Goal: Transaction & Acquisition: Purchase product/service

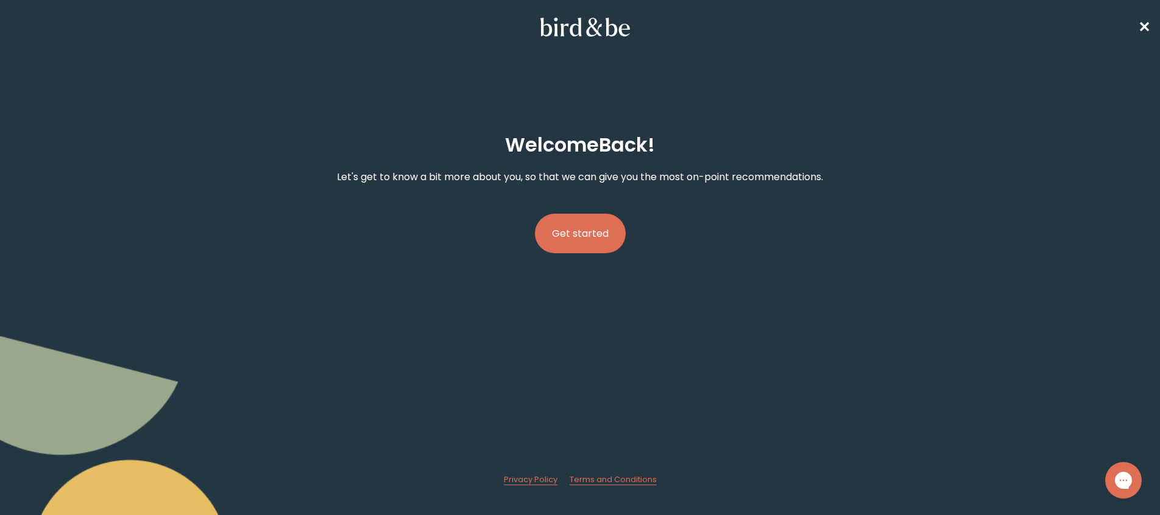
click at [595, 231] on button "Get started" at bounding box center [580, 234] width 91 height 40
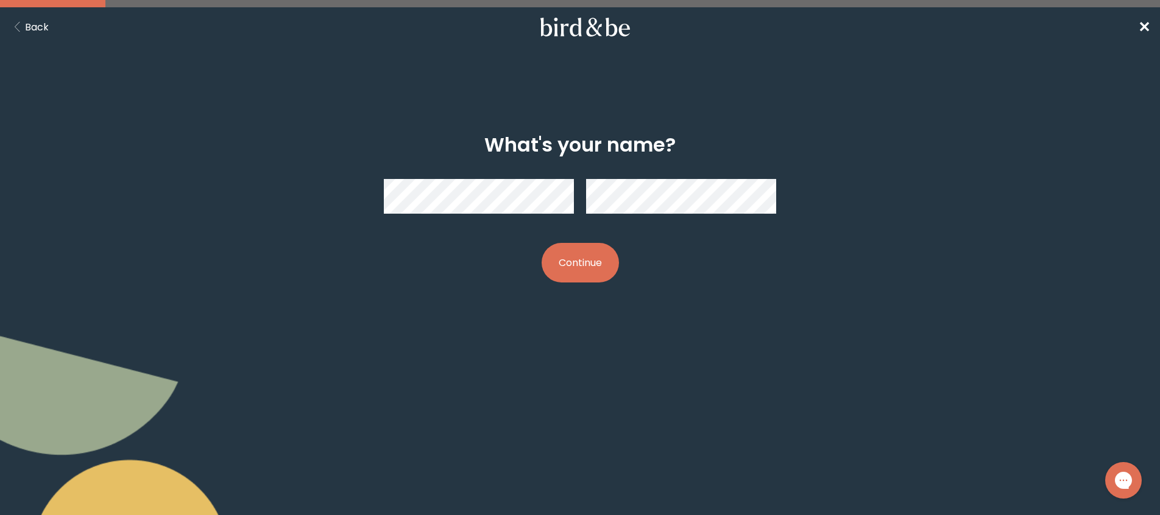
click at [579, 260] on button "Continue" at bounding box center [580, 263] width 77 height 40
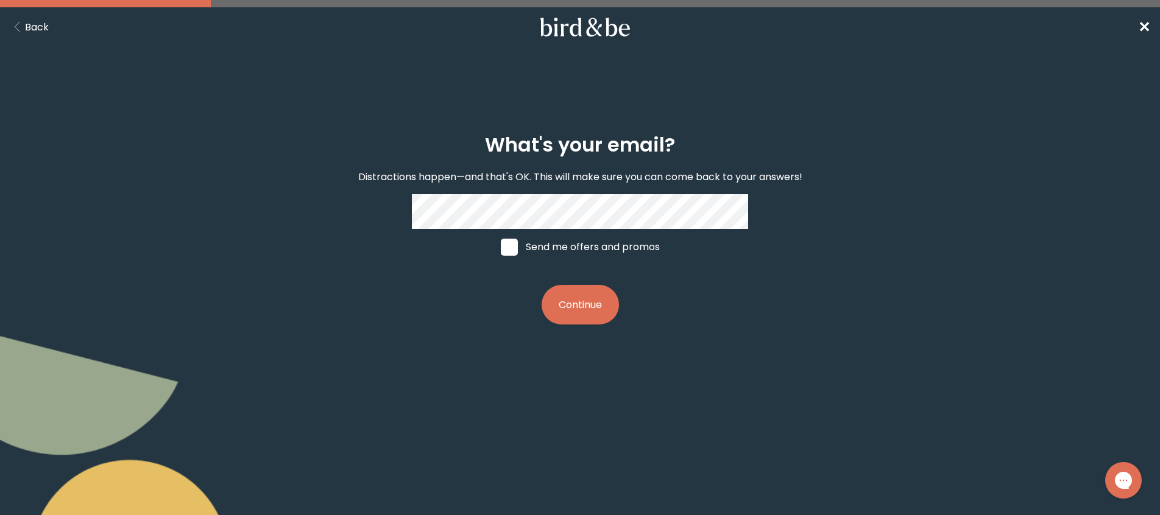
drag, startPoint x: 517, startPoint y: 249, endPoint x: 531, endPoint y: 256, distance: 15.6
click at [517, 249] on label "Send me offers and promos" at bounding box center [580, 247] width 182 height 37
click at [501, 247] on input "Send me offers and promos" at bounding box center [500, 247] width 1 height 1
checkbox input "true"
drag, startPoint x: 576, startPoint y: 300, endPoint x: 584, endPoint y: 301, distance: 8.0
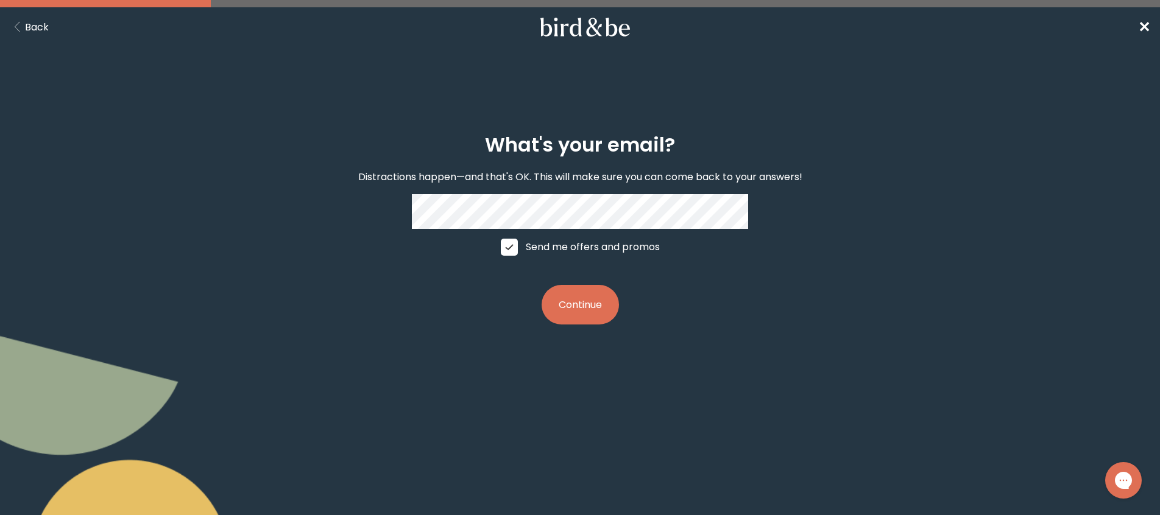
click at [577, 300] on button "Continue" at bounding box center [580, 305] width 77 height 40
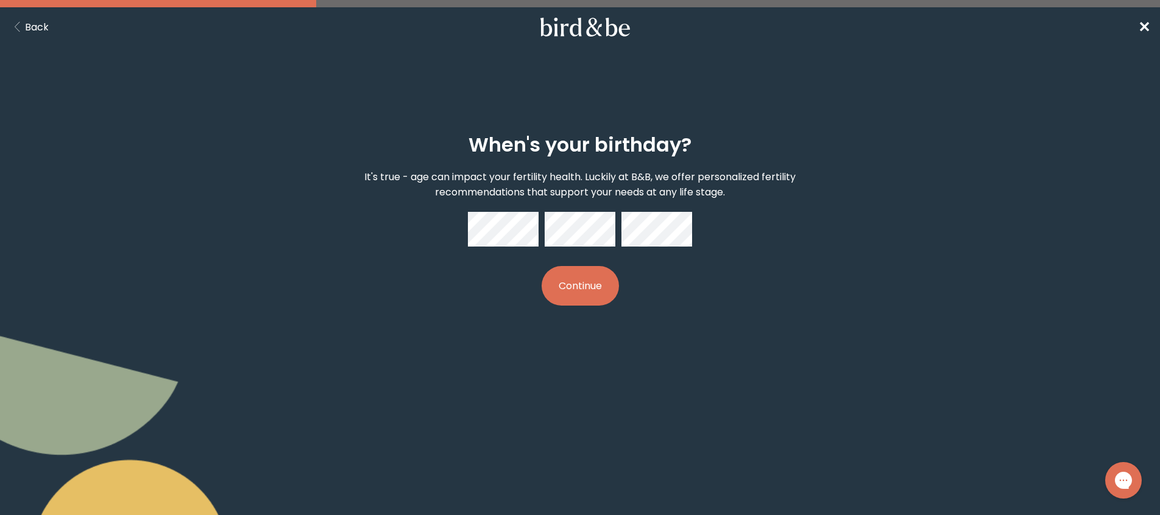
click at [596, 286] on button "Continue" at bounding box center [580, 286] width 77 height 40
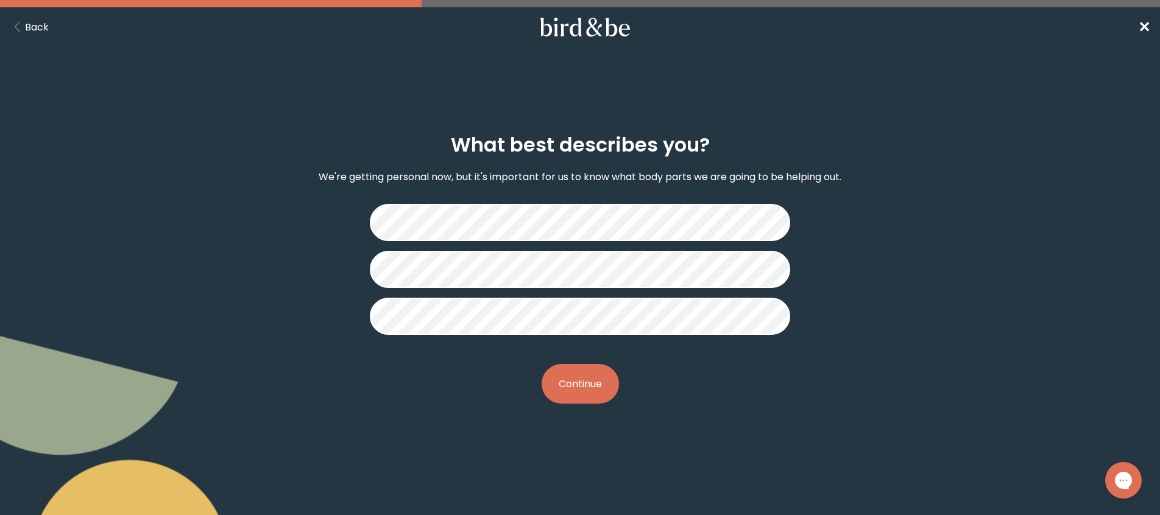
click at [590, 397] on button "Continue" at bounding box center [580, 384] width 77 height 40
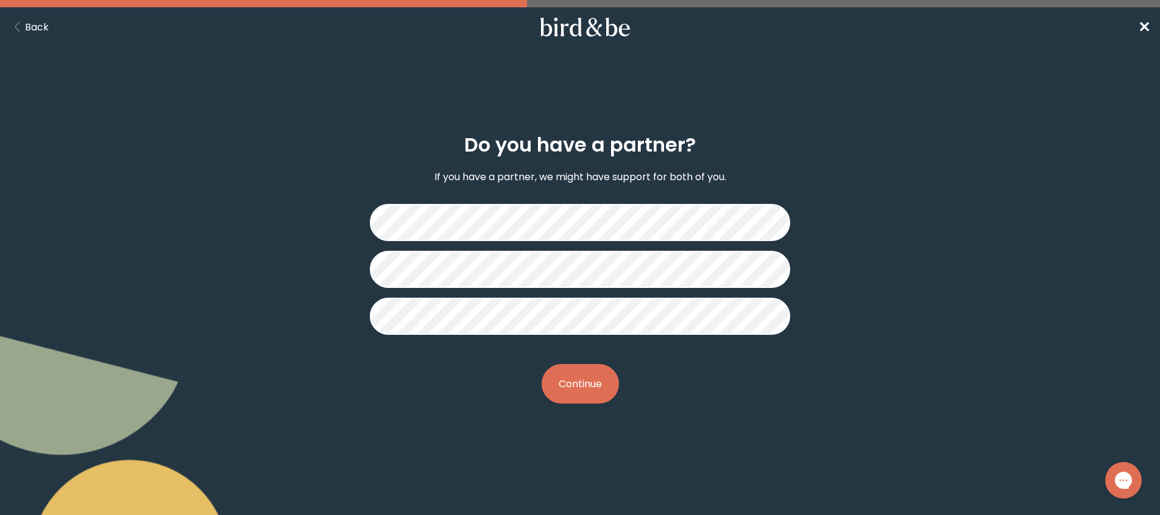
click at [595, 384] on button "Continue" at bounding box center [580, 384] width 77 height 40
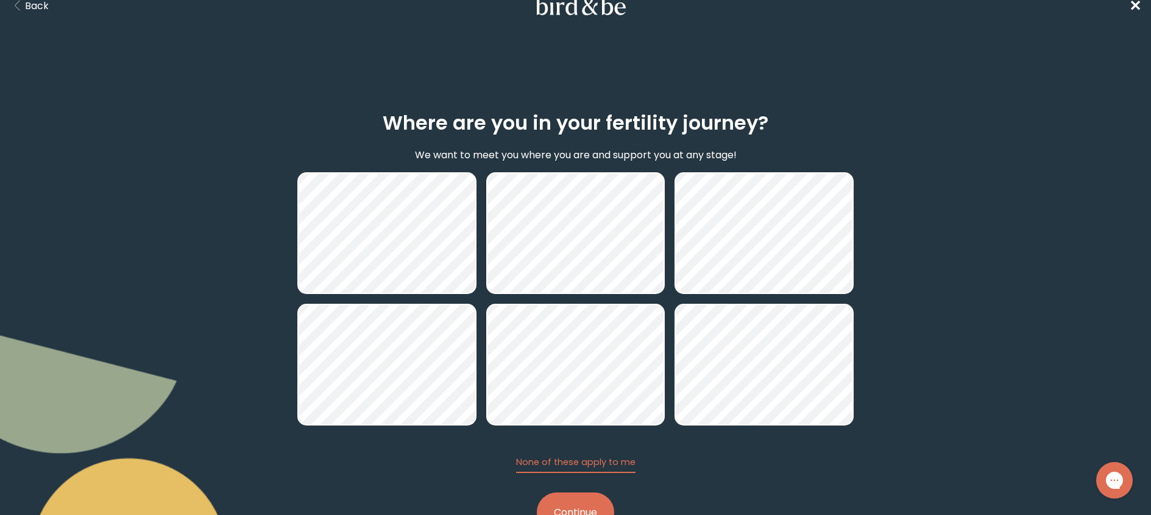
scroll to position [68, 0]
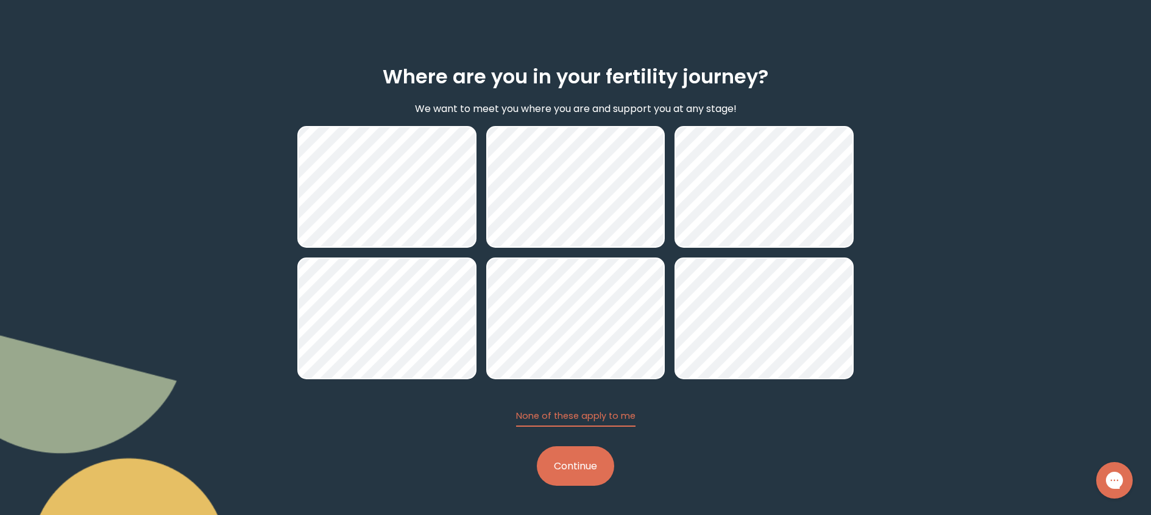
click at [557, 471] on button "Continue" at bounding box center [575, 467] width 77 height 40
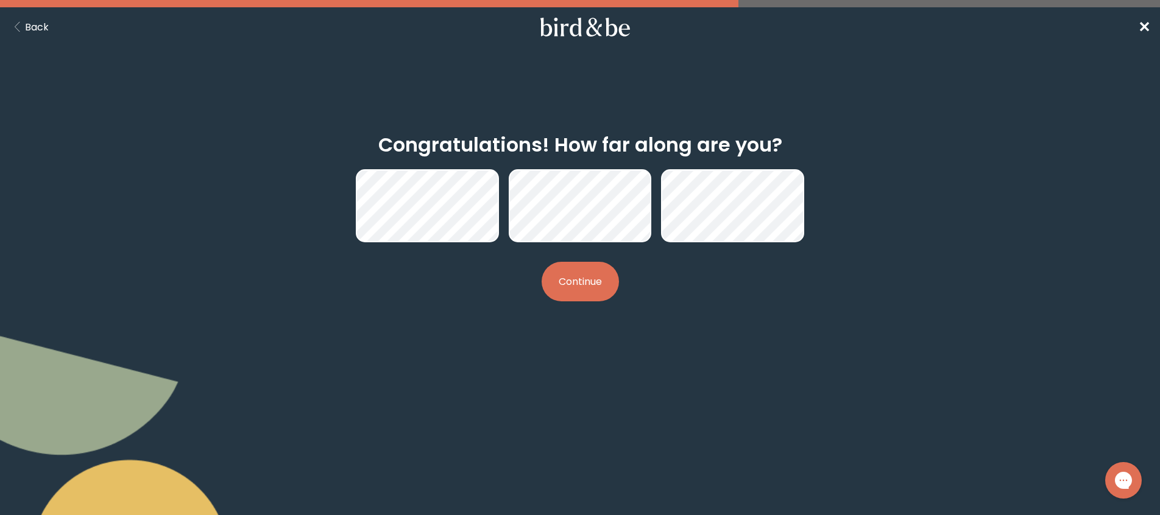
click at [598, 277] on button "Continue" at bounding box center [580, 282] width 77 height 40
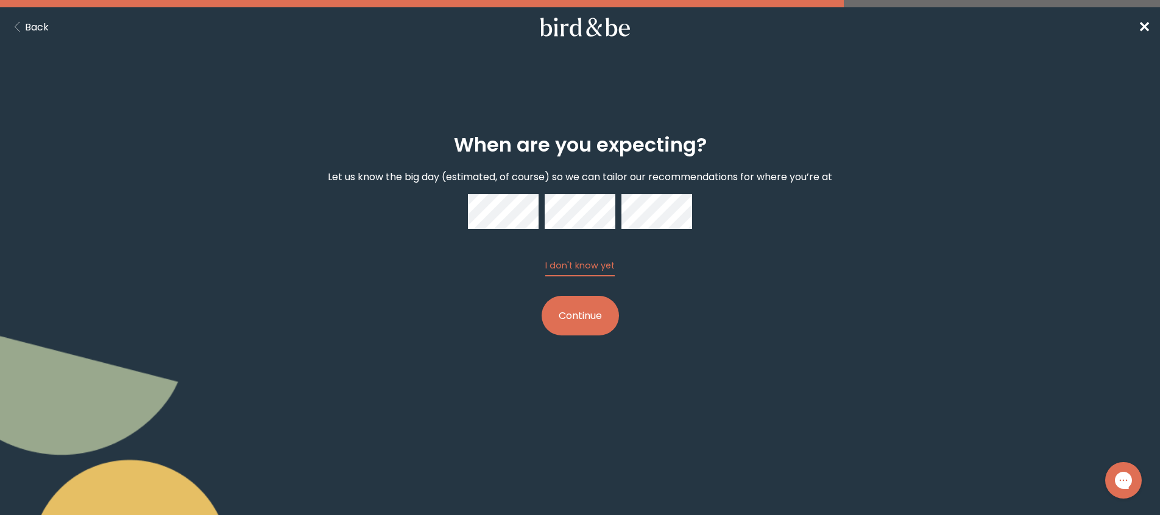
click at [579, 309] on button "Continue" at bounding box center [580, 316] width 77 height 40
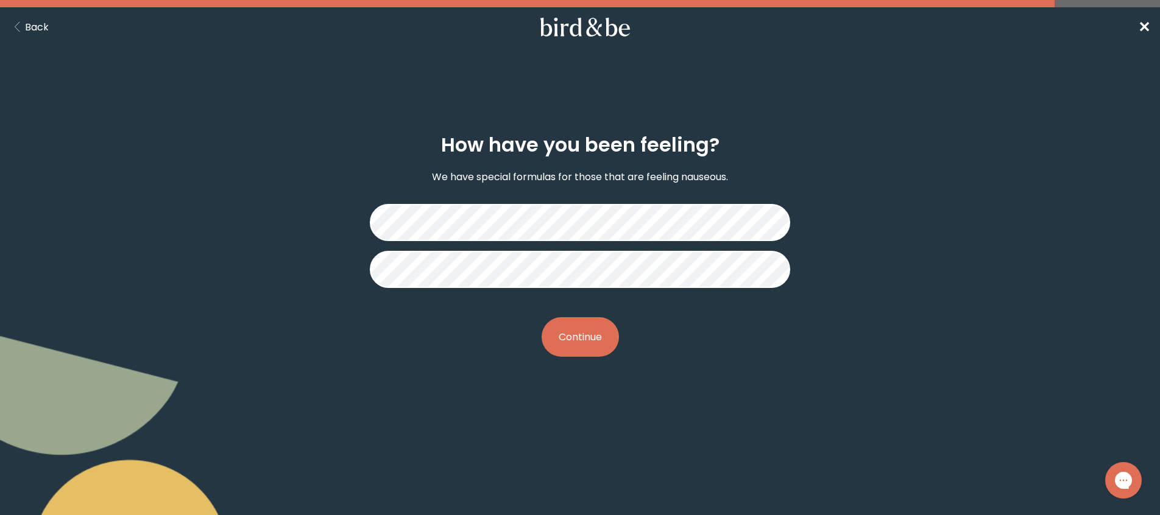
click at [587, 339] on button "Continue" at bounding box center [580, 337] width 77 height 40
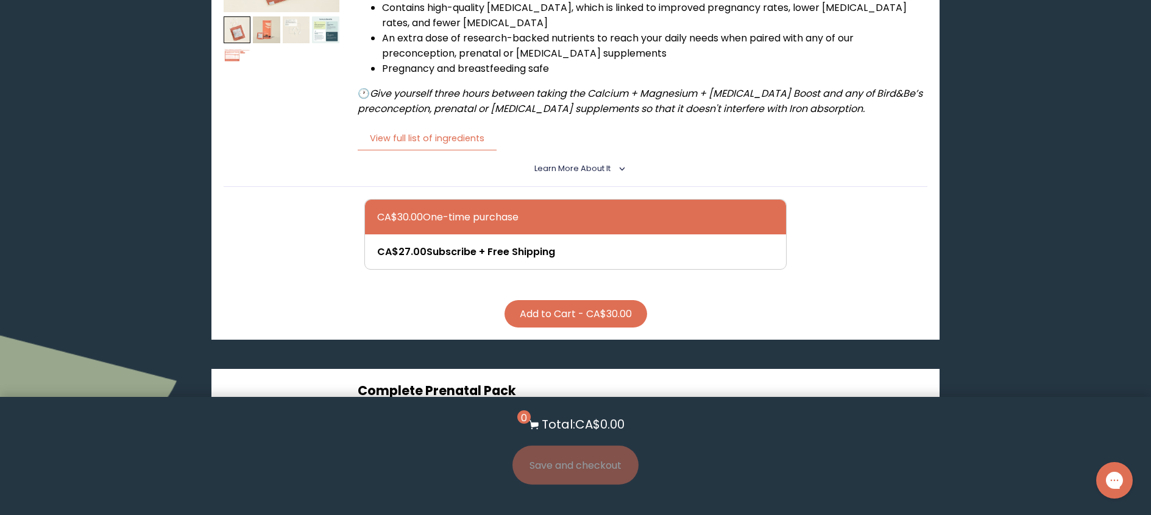
scroll to position [346, 0]
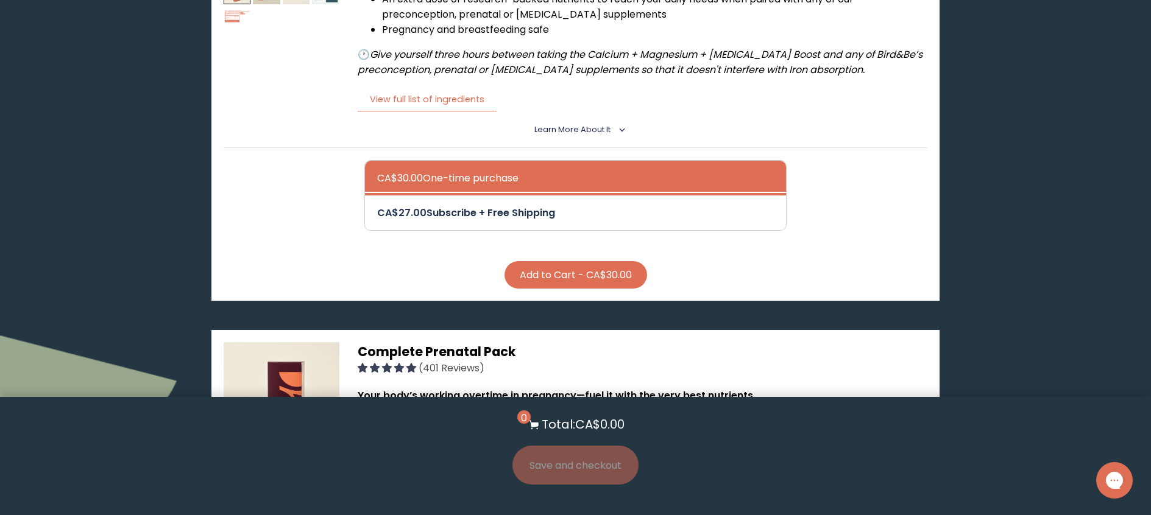
click at [436, 208] on div at bounding box center [588, 213] width 422 height 35
click at [377, 205] on input "CA$27.00 Subscribe + Free Shipping" at bounding box center [376, 205] width 1 height 1
radio input "true"
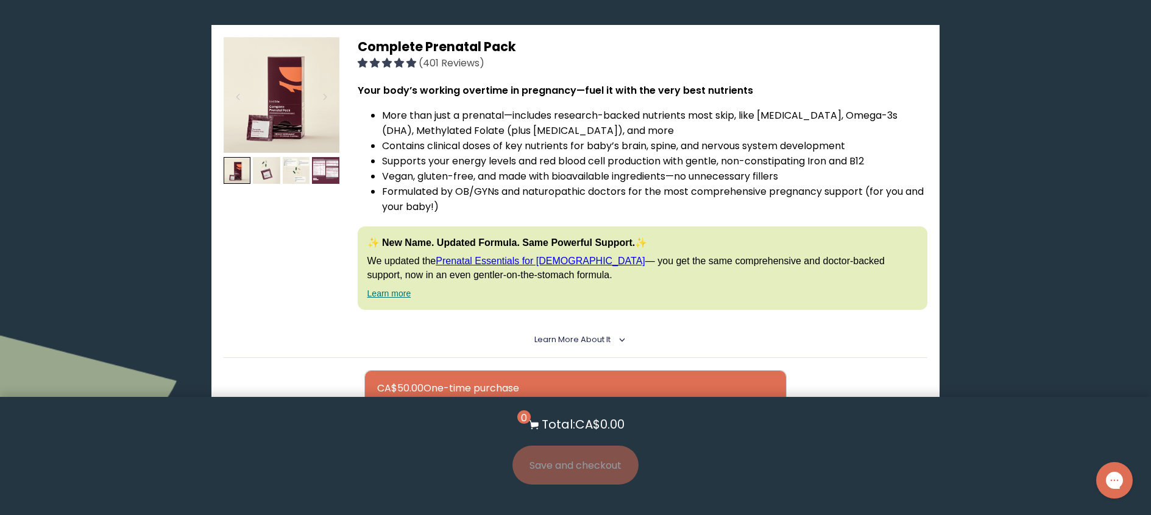
scroll to position [761, 0]
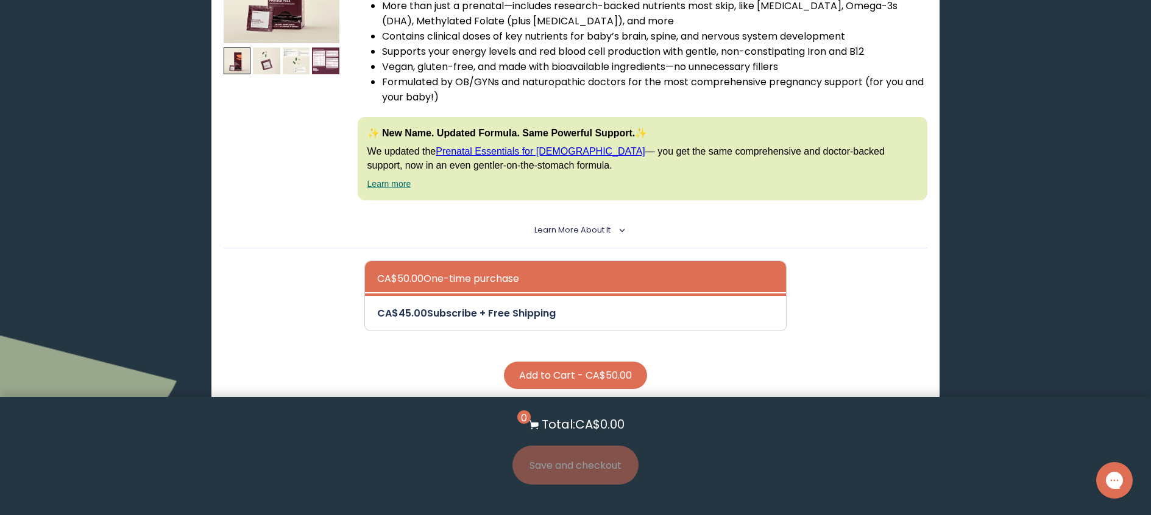
click at [408, 323] on div at bounding box center [588, 313] width 422 height 35
click at [377, 306] on input "CA$45.00 Subscribe + Free Shipping" at bounding box center [376, 305] width 1 height 1
radio input "true"
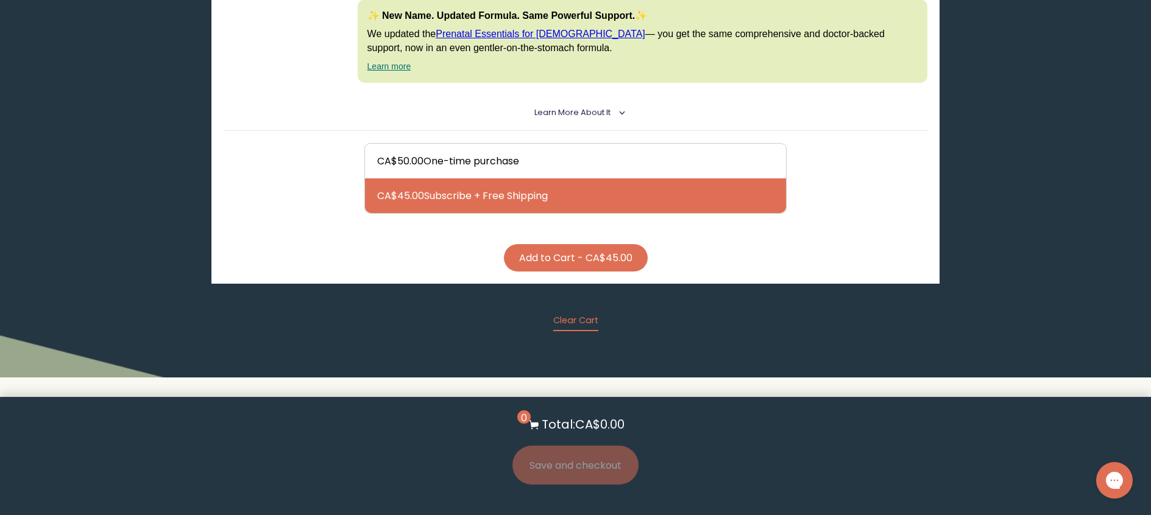
scroll to position [884, 0]
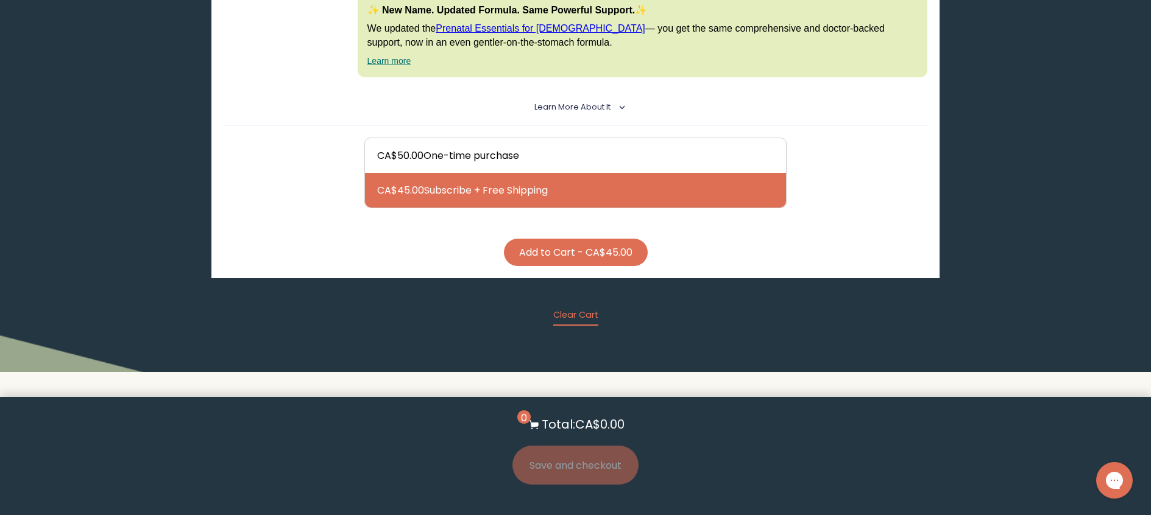
click at [603, 257] on button "Add to Cart - CA$45.00" at bounding box center [576, 252] width 144 height 27
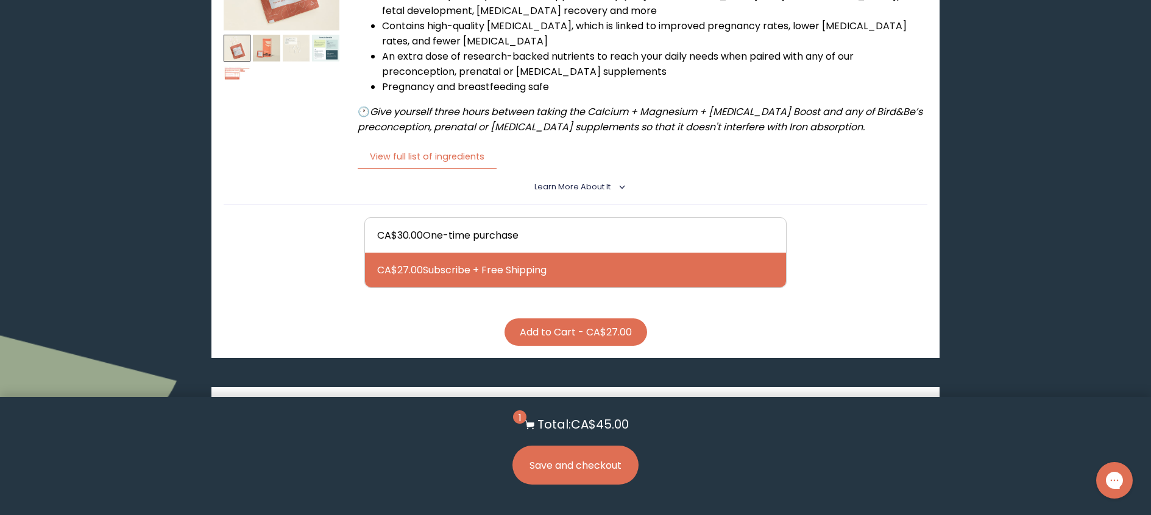
scroll to position [300, 0]
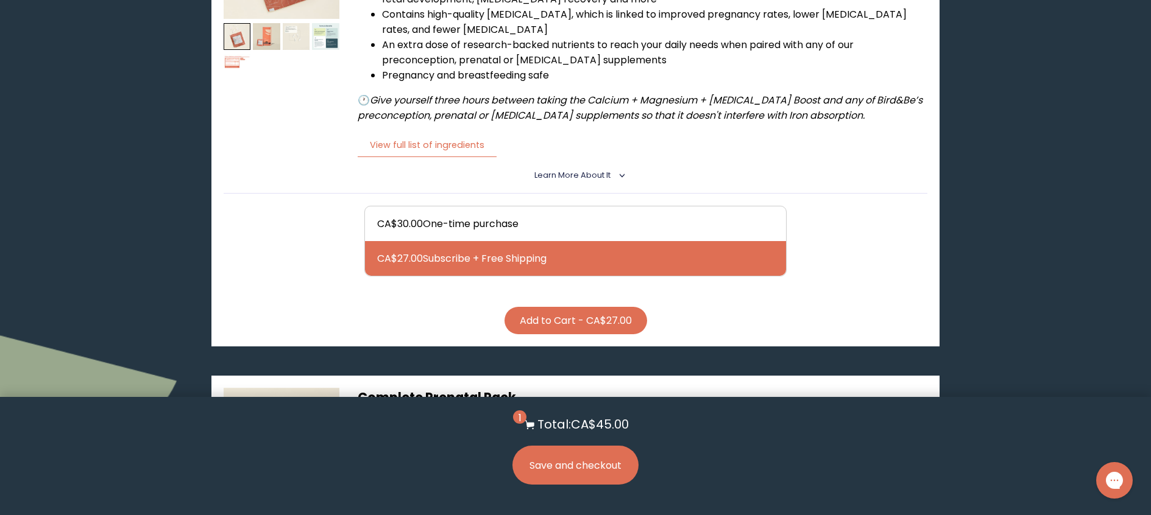
click at [595, 326] on button "Add to Cart - CA$27.00" at bounding box center [575, 320] width 143 height 27
click at [607, 462] on button "Save and checkout" at bounding box center [575, 465] width 126 height 39
